Goal: Download file/media

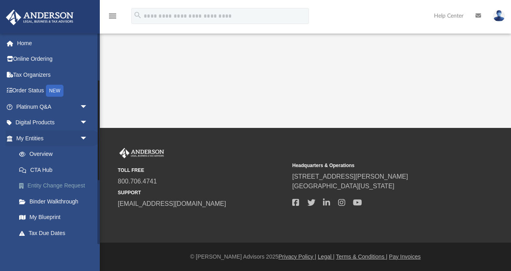
scroll to position [100, 0]
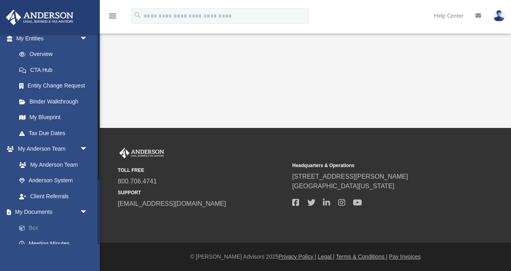
click at [34, 228] on link "Box" at bounding box center [55, 228] width 89 height 16
click at [53, 165] on link "My Anderson Team" at bounding box center [55, 165] width 89 height 16
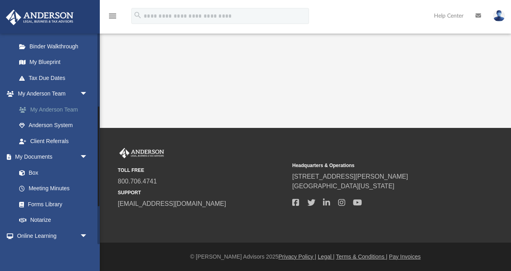
click at [74, 108] on link "My Anderson Team" at bounding box center [55, 109] width 89 height 16
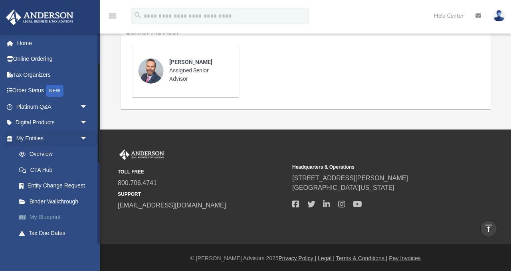
scroll to position [127, 0]
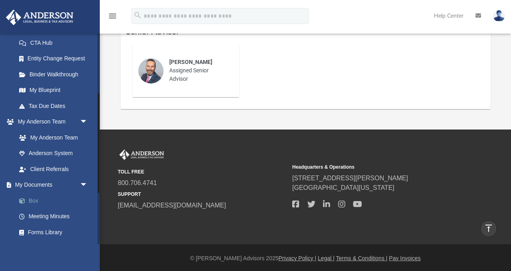
click at [32, 201] on link "Box" at bounding box center [55, 201] width 89 height 16
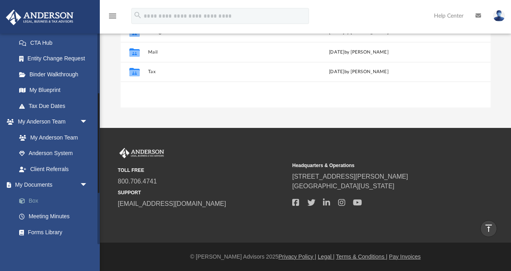
scroll to position [181, 370]
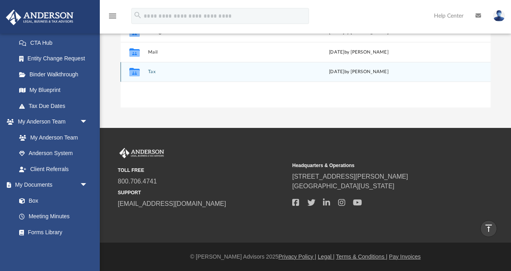
click at [152, 72] on button "Tax" at bounding box center [217, 71] width 138 height 5
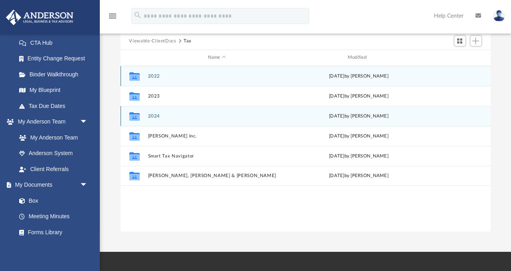
scroll to position [71, 0]
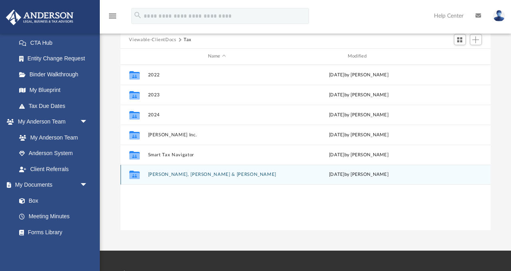
click at [159, 173] on button "Wong, Leodenila C. & Tom" at bounding box center [217, 174] width 138 height 5
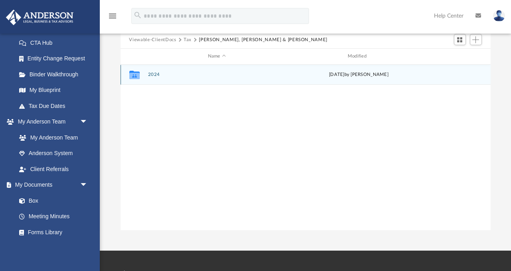
click at [153, 73] on button "2024" at bounding box center [217, 74] width 138 height 5
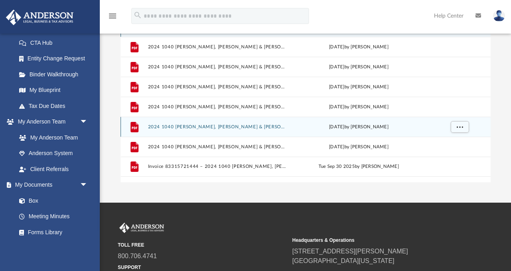
scroll to position [130, 0]
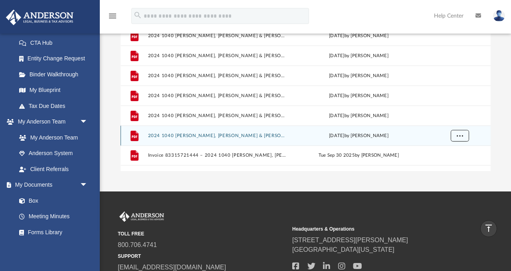
click at [459, 135] on span "More options" at bounding box center [460, 135] width 6 height 4
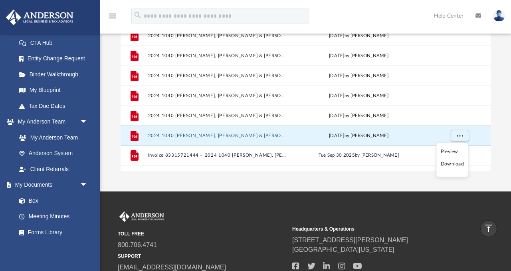
click at [450, 164] on li "Download" at bounding box center [452, 164] width 23 height 8
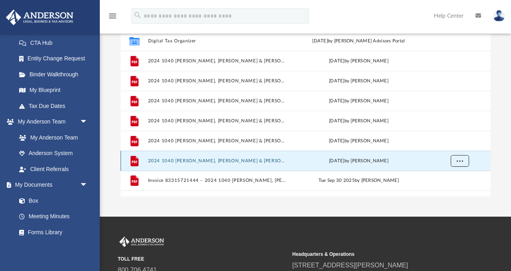
scroll to position [100, 0]
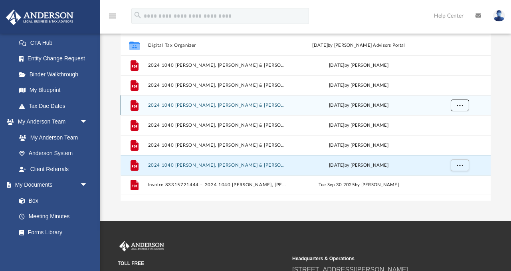
click at [460, 104] on span "More options" at bounding box center [460, 105] width 6 height 4
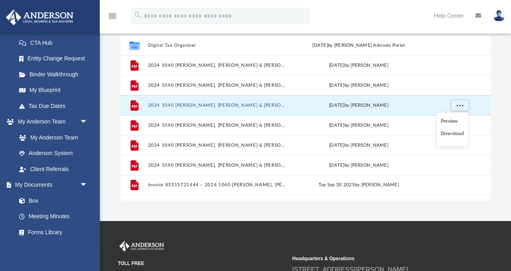
click at [452, 134] on li "Download" at bounding box center [452, 133] width 23 height 8
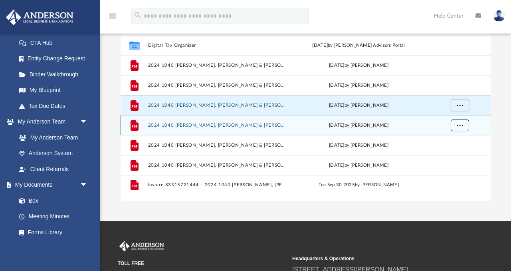
click at [459, 125] on span "More options" at bounding box center [460, 125] width 6 height 4
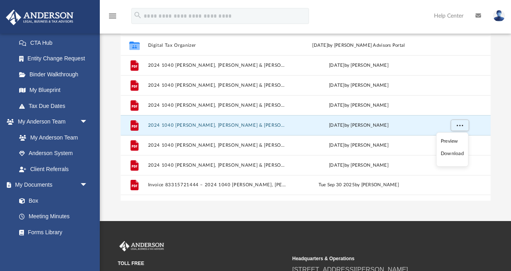
click at [452, 154] on li "Download" at bounding box center [452, 153] width 23 height 8
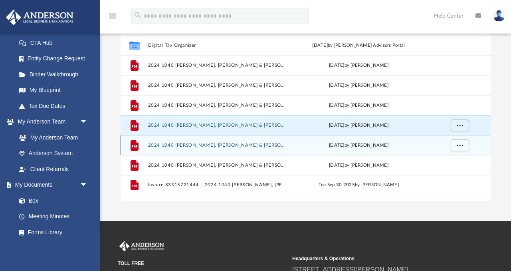
click at [347, 145] on div "Mon Oct 6 2025 by Jasmine Splunge" at bounding box center [359, 144] width 138 height 7
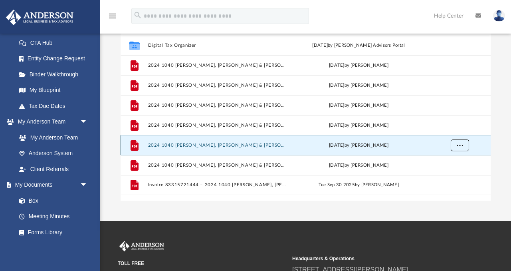
click at [461, 148] on button "More options" at bounding box center [460, 145] width 18 height 12
click at [452, 175] on li "Download" at bounding box center [452, 173] width 23 height 8
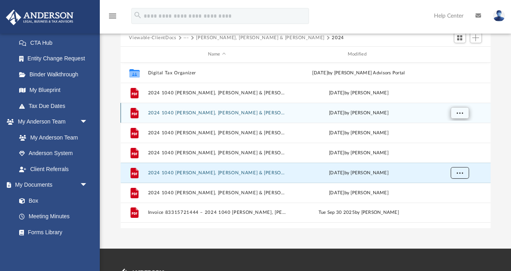
scroll to position [70, 0]
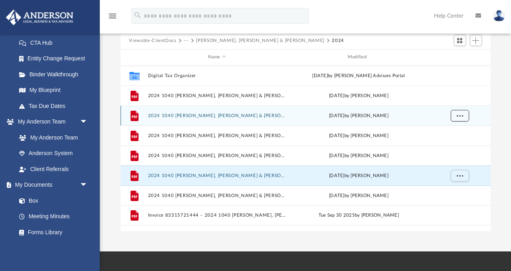
click at [461, 115] on span "More options" at bounding box center [460, 115] width 6 height 4
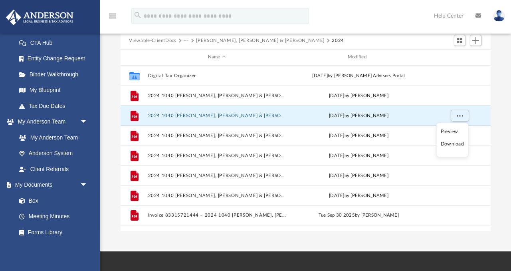
click at [450, 145] on li "Download" at bounding box center [452, 144] width 23 height 8
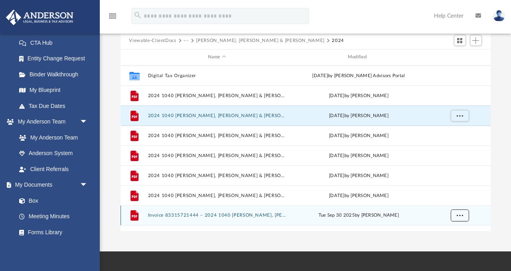
click at [459, 216] on span "More options" at bounding box center [460, 215] width 6 height 4
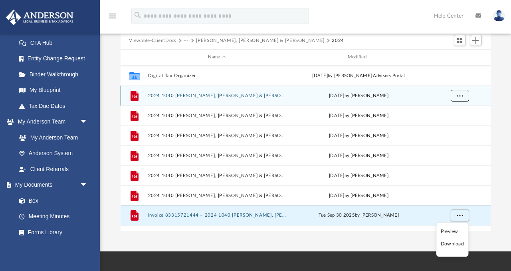
click at [463, 93] on span "More options" at bounding box center [460, 95] width 6 height 4
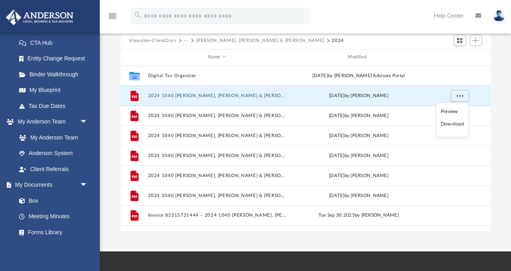
click at [454, 124] on li "Download" at bounding box center [452, 124] width 23 height 8
click at [170, 40] on button "Viewable-ClientDocs" at bounding box center [152, 40] width 47 height 7
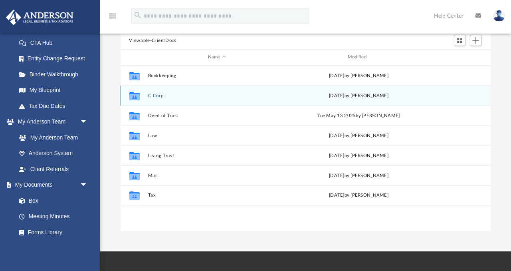
click at [157, 96] on button "C Corp" at bounding box center [217, 95] width 138 height 5
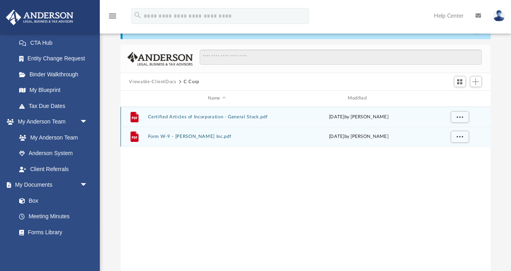
scroll to position [0, 0]
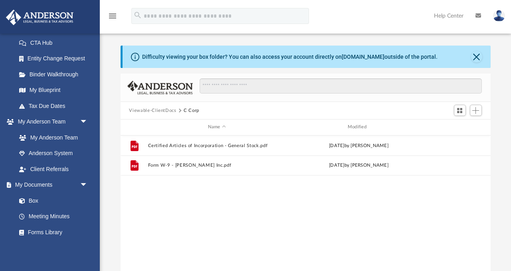
click at [152, 111] on button "Viewable-ClientDocs" at bounding box center [152, 110] width 47 height 7
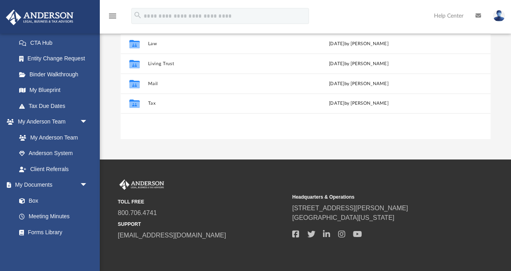
scroll to position [193, 0]
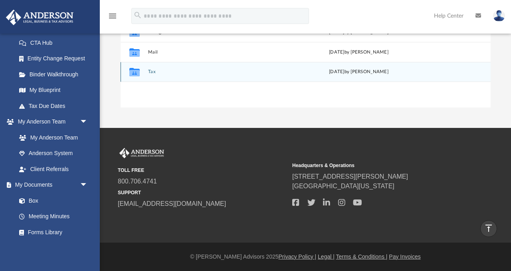
click at [150, 72] on button "Tax" at bounding box center [217, 71] width 138 height 5
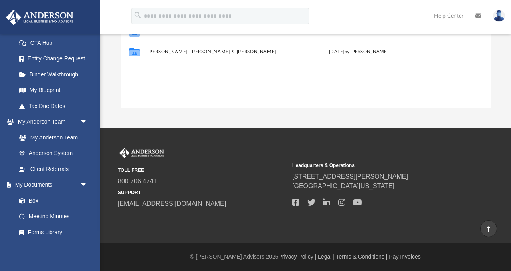
scroll to position [10, 0]
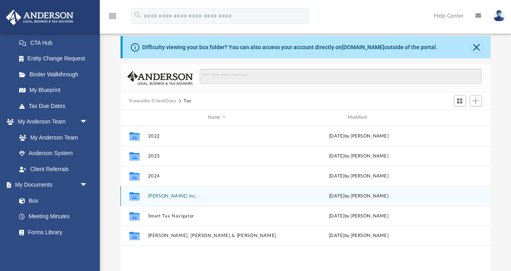
click at [172, 194] on button "Nila Wong Inc." at bounding box center [217, 195] width 138 height 5
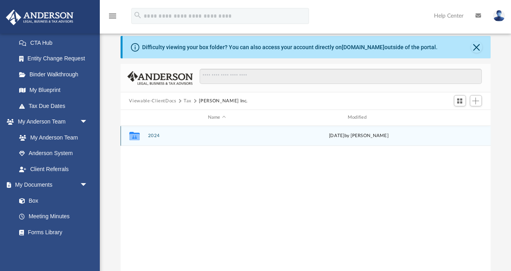
click at [156, 135] on button "2024" at bounding box center [217, 135] width 138 height 5
